Goal: Task Accomplishment & Management: Manage account settings

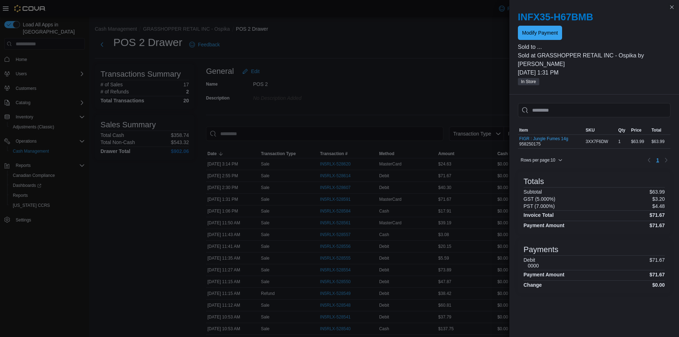
scroll to position [71, 0]
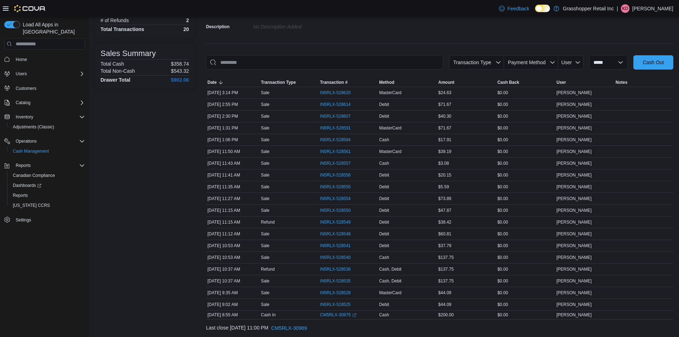
click at [647, 13] on div "Feedback Dark Mode Grasshopper Retail Inc | KD Kayla Dobson" at bounding box center [584, 8] width 177 height 14
click at [646, 7] on p "Kayla Dobson" at bounding box center [653, 8] width 41 height 9
click at [622, 68] on span "Sign Out" at bounding box center [627, 70] width 19 height 7
